Goal: Answer question/provide support

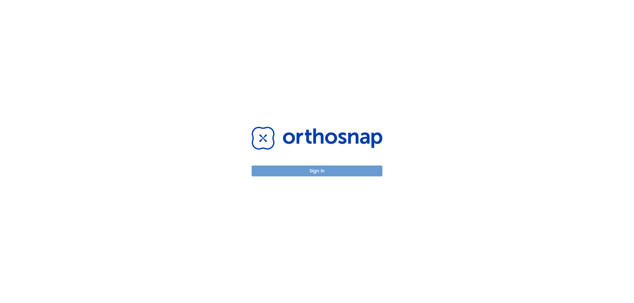
click at [359, 171] on button "Sign in" at bounding box center [317, 171] width 131 height 11
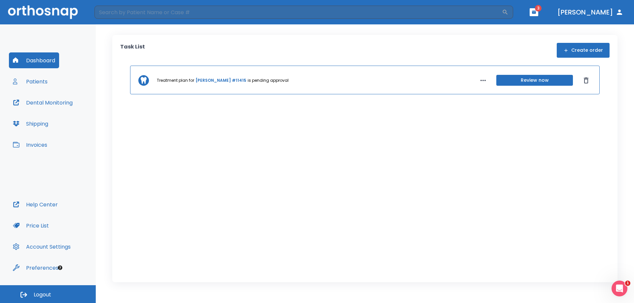
click at [536, 12] on icon "button" at bounding box center [533, 12] width 5 height 5
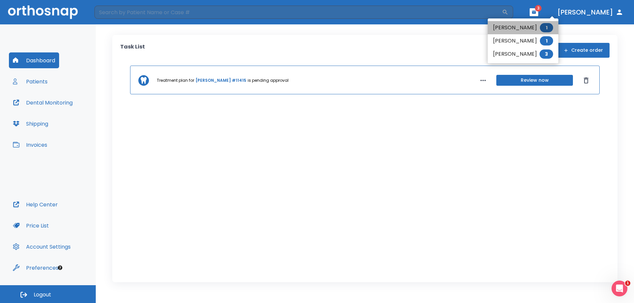
click at [541, 25] on span "1" at bounding box center [546, 27] width 13 height 9
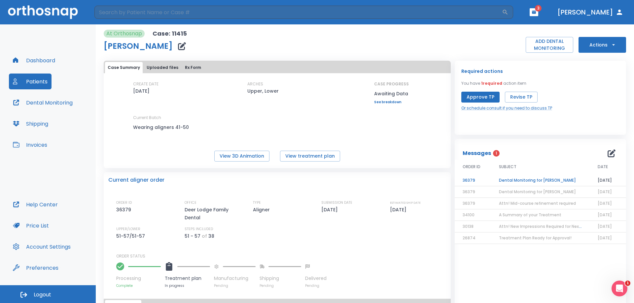
click at [544, 179] on td "Dental Monitoring for [PERSON_NAME]" at bounding box center [540, 181] width 99 height 12
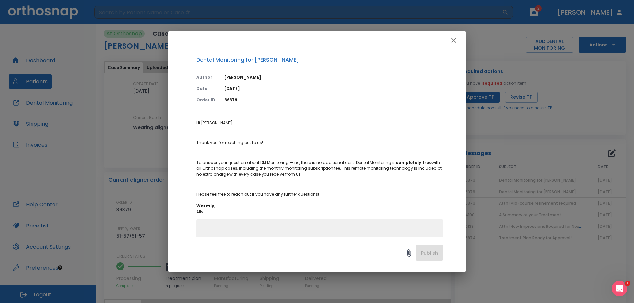
click at [232, 226] on div "x" at bounding box center [319, 246] width 247 height 54
type textarea "Fantastic! Thank you!"
click at [435, 256] on button "Publish" at bounding box center [429, 253] width 27 height 16
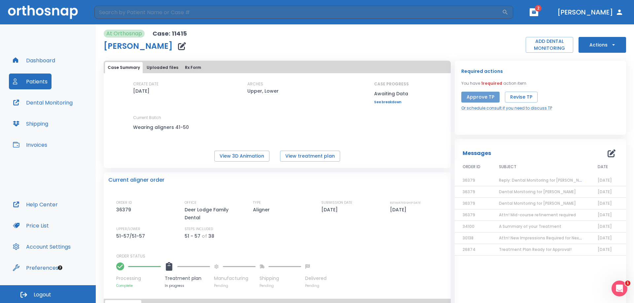
click at [479, 98] on button "Approve TP" at bounding box center [480, 97] width 38 height 11
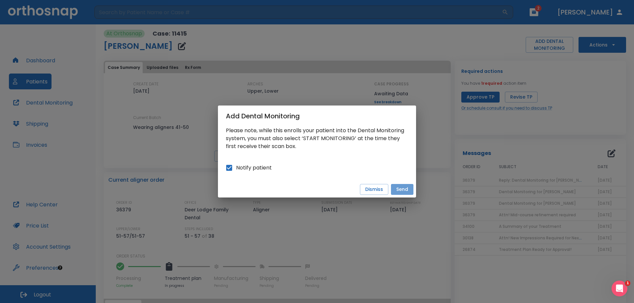
click at [401, 189] on button "Send" at bounding box center [402, 189] width 22 height 11
click at [525, 114] on div "Add Dental Monitoring Please note, while this enrolls your patient into the Den…" at bounding box center [317, 151] width 634 height 303
click at [484, 130] on div "Add Dental Monitoring Please note, while this enrolls your patient into the Den…" at bounding box center [317, 151] width 634 height 303
click at [369, 193] on button "Dismiss" at bounding box center [374, 189] width 28 height 11
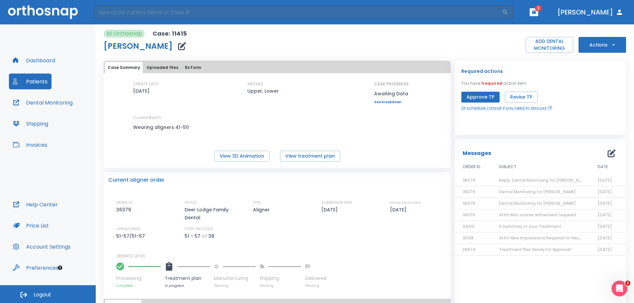
click at [473, 96] on button "Approve TP" at bounding box center [480, 97] width 38 height 11
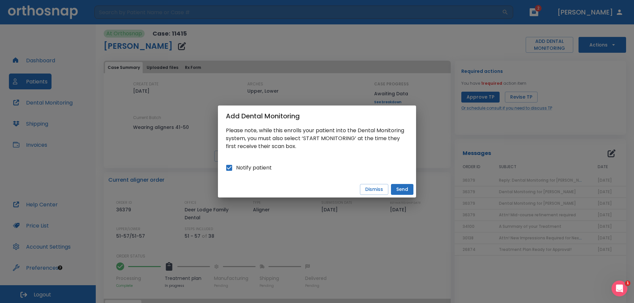
click at [229, 168] on input "Notify patient" at bounding box center [229, 168] width 14 height 14
checkbox input "false"
click at [404, 189] on button "Send" at bounding box center [402, 189] width 22 height 11
click at [384, 193] on button "Dismiss" at bounding box center [374, 189] width 28 height 11
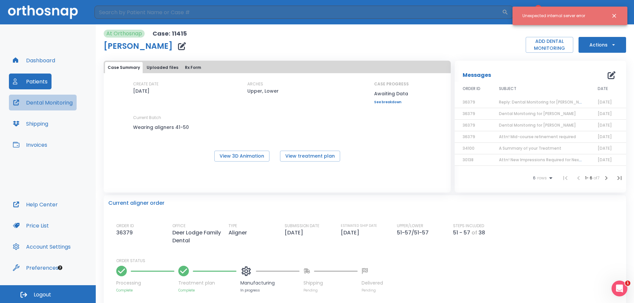
click at [60, 100] on button "Dental Monitoring" at bounding box center [43, 103] width 68 height 16
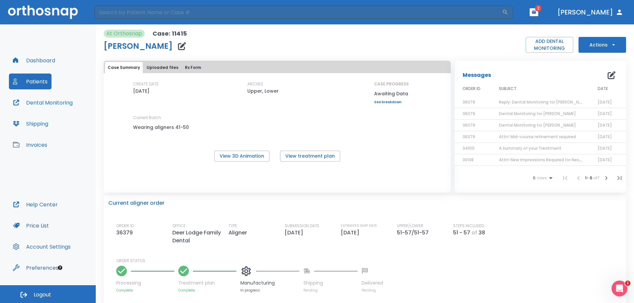
click at [610, 47] on icon "button" at bounding box center [613, 45] width 7 height 7
click at [305, 118] on div at bounding box center [317, 151] width 634 height 303
click at [536, 11] on icon "button" at bounding box center [534, 12] width 4 height 3
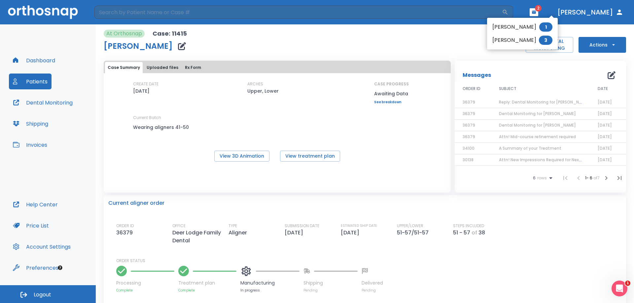
click at [440, 41] on div at bounding box center [317, 151] width 634 height 303
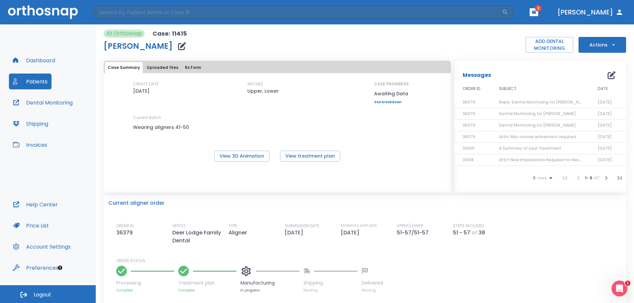
click at [529, 101] on span "Reply: Dental Monitoring for [PERSON_NAME]" at bounding box center [544, 102] width 90 height 6
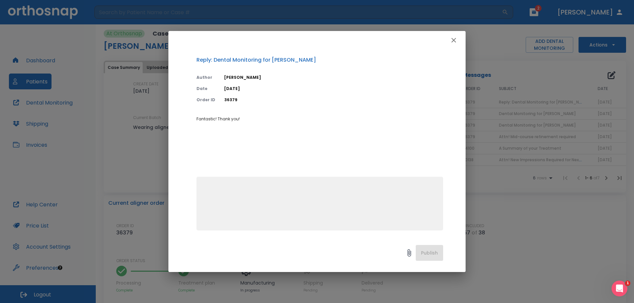
click at [452, 41] on icon "button" at bounding box center [454, 40] width 8 height 8
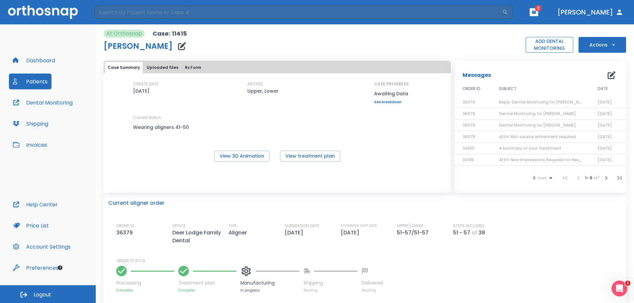
click at [537, 47] on button "ADD DENTAL MONITORING" at bounding box center [549, 45] width 48 height 16
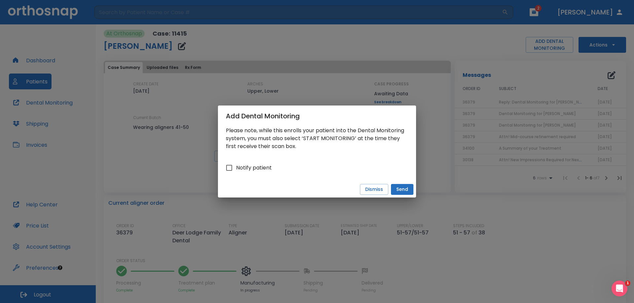
click at [398, 190] on button "Send" at bounding box center [402, 189] width 22 height 11
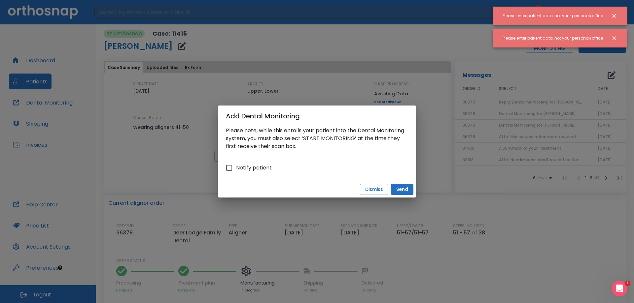
click at [296, 176] on div "Please note, while this enrolls your patient into the Dental Monitoring system,…" at bounding box center [317, 154] width 198 height 55
drag, startPoint x: 368, startPoint y: 187, endPoint x: 352, endPoint y: 178, distance: 18.8
click at [367, 185] on button "Dismiss" at bounding box center [374, 189] width 28 height 11
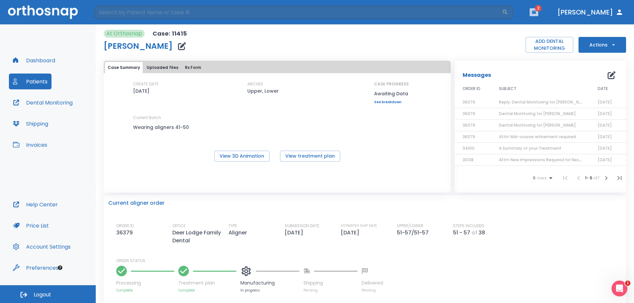
click at [536, 11] on icon "button" at bounding box center [534, 12] width 4 height 3
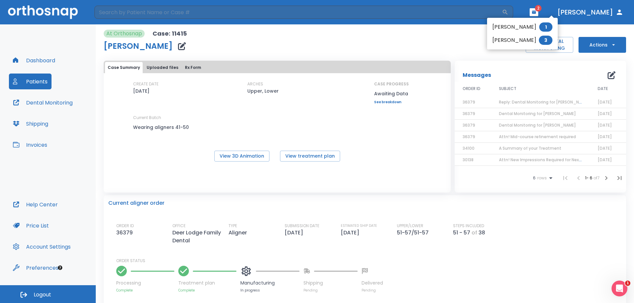
click at [526, 37] on li "[PERSON_NAME] 3" at bounding box center [522, 40] width 71 height 13
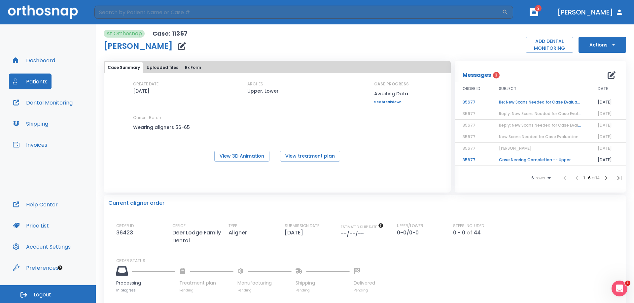
click at [566, 102] on td "Re: New Scans Needed for Case Evaluation" at bounding box center [540, 103] width 99 height 12
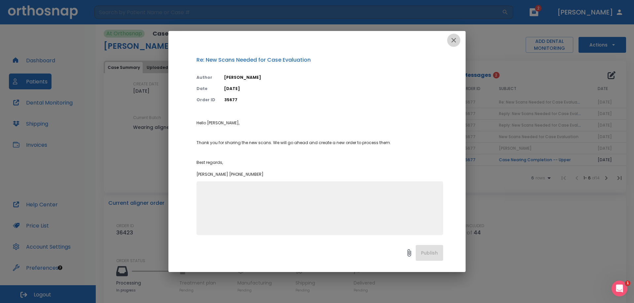
click at [453, 41] on icon "button" at bounding box center [453, 40] width 5 height 5
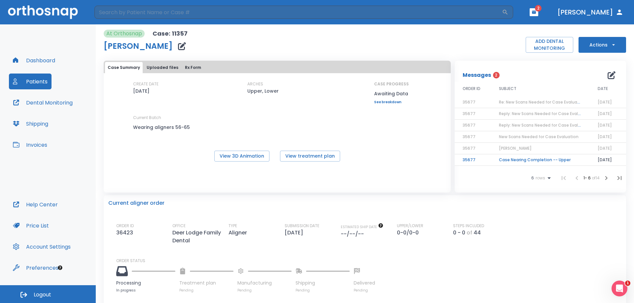
click at [28, 83] on button "Patients" at bounding box center [30, 82] width 43 height 16
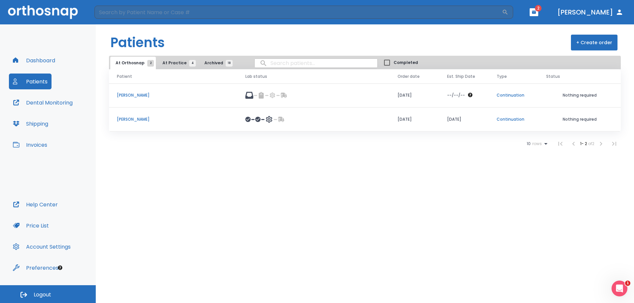
click at [169, 124] on td "[PERSON_NAME]" at bounding box center [173, 120] width 128 height 24
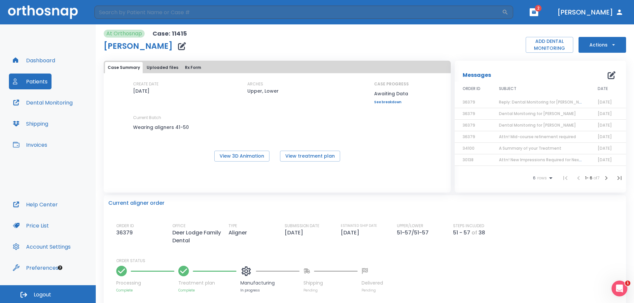
click at [612, 43] on button "Actions" at bounding box center [602, 45] width 48 height 16
